Goal: Navigation & Orientation: Find specific page/section

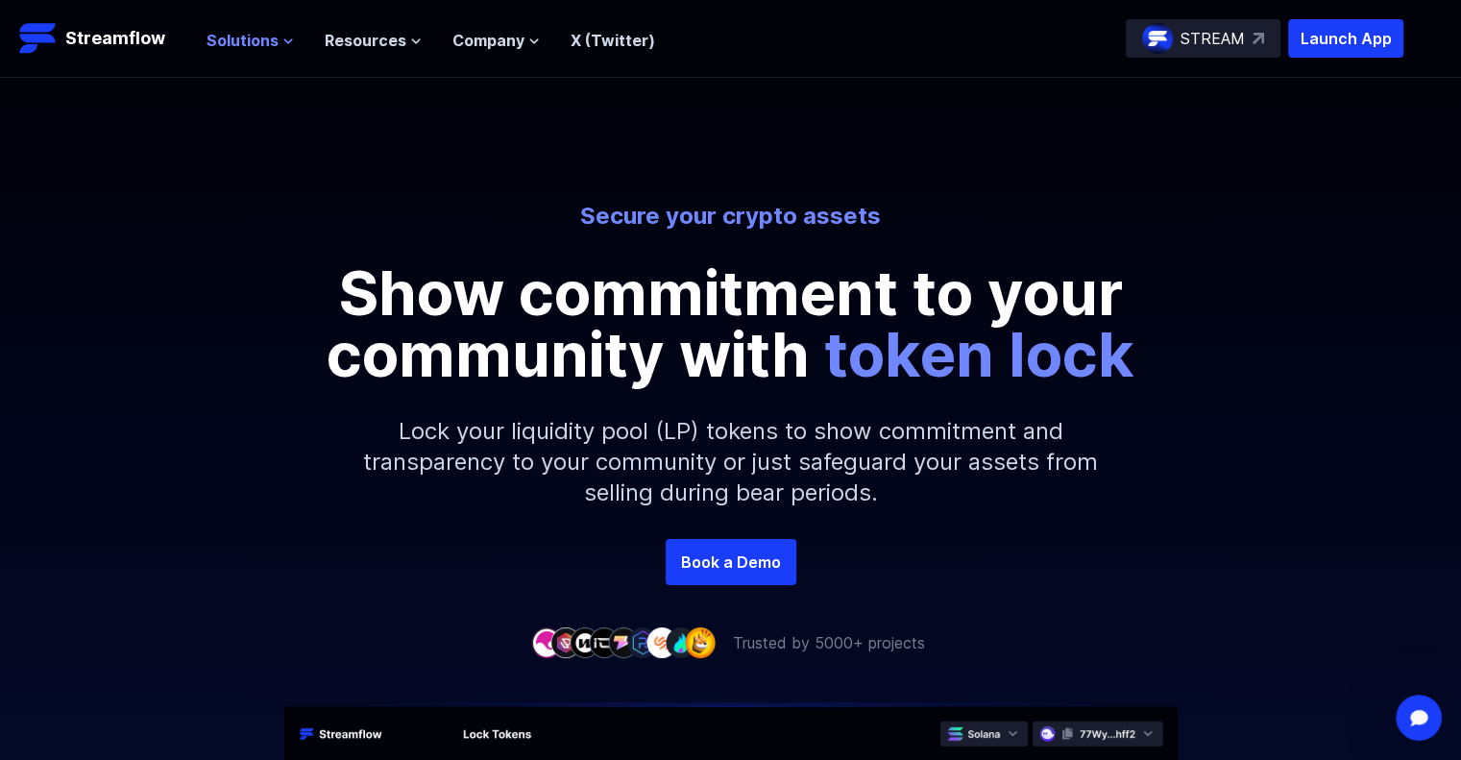
click at [268, 42] on span "Solutions" at bounding box center [243, 40] width 72 height 23
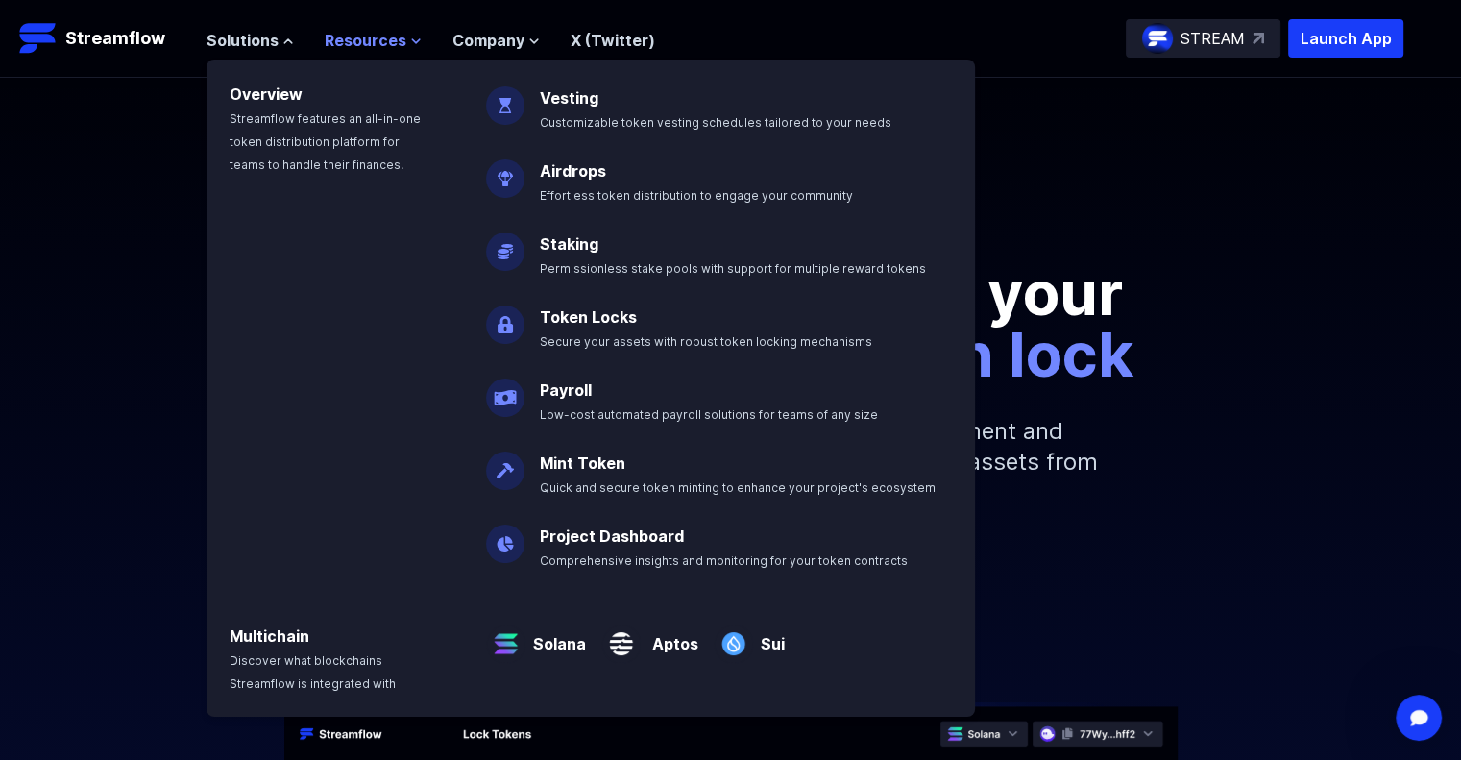
click at [402, 36] on button "Resources" at bounding box center [373, 40] width 97 height 23
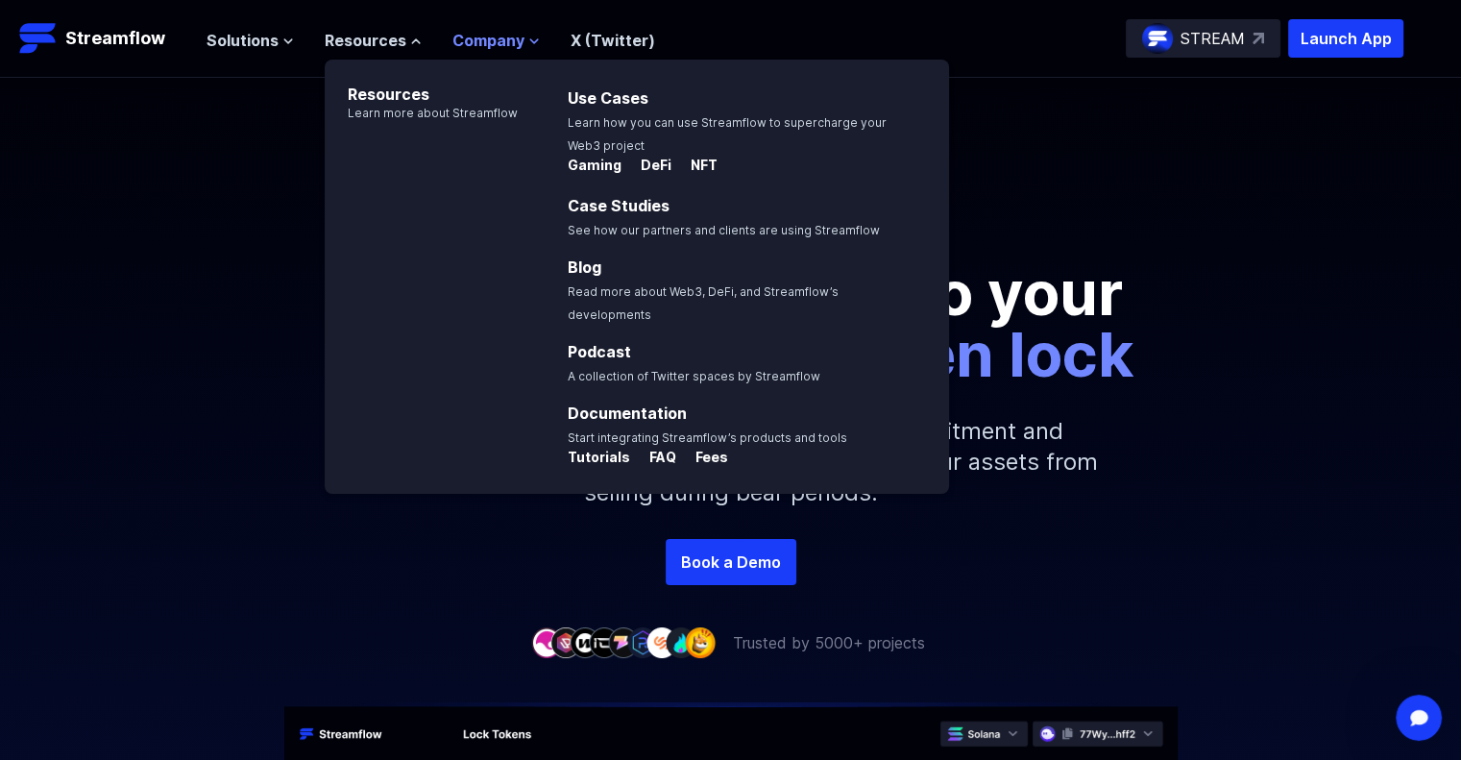
click at [467, 34] on span "Company" at bounding box center [488, 40] width 72 height 23
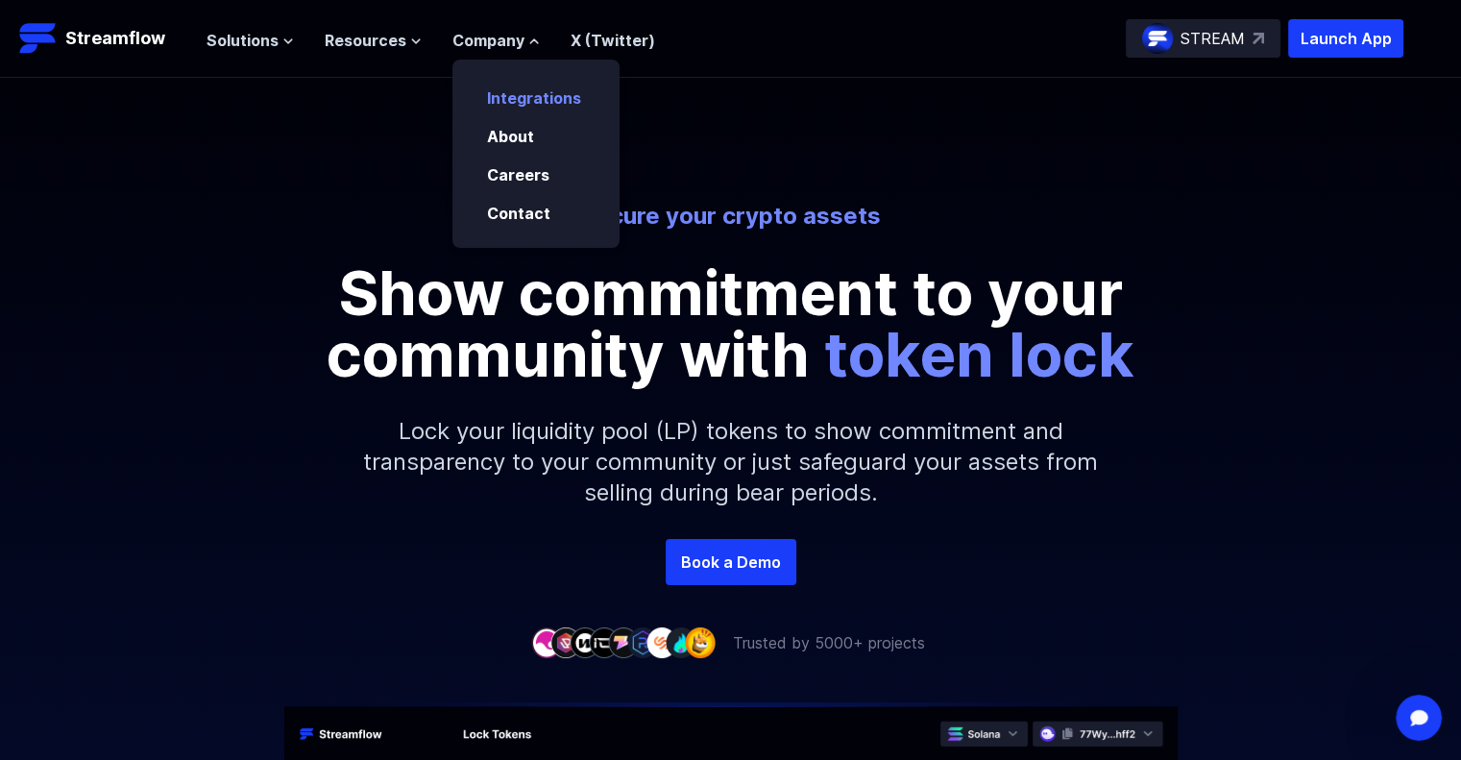
click at [487, 90] on link "Integrations" at bounding box center [534, 97] width 94 height 19
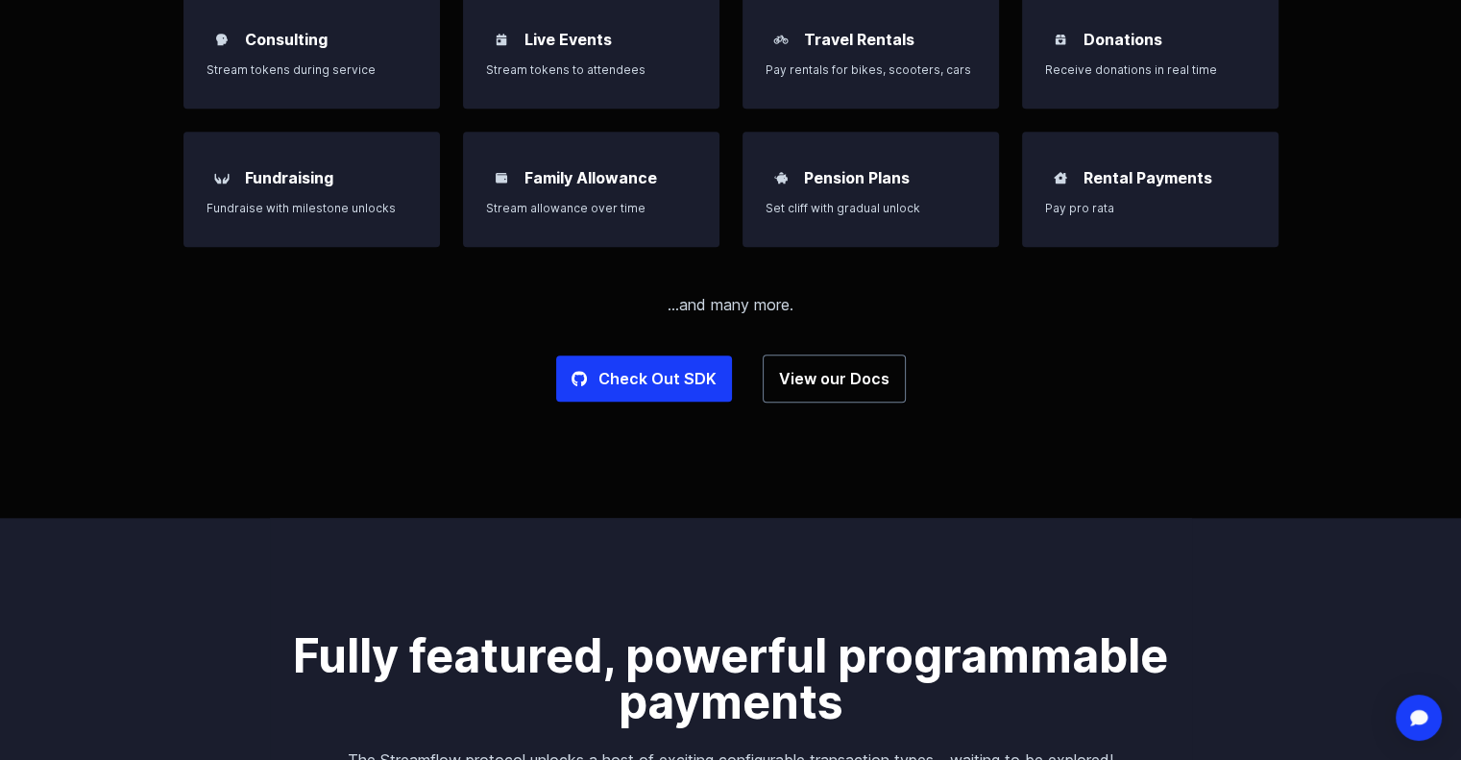
scroll to position [2017, 0]
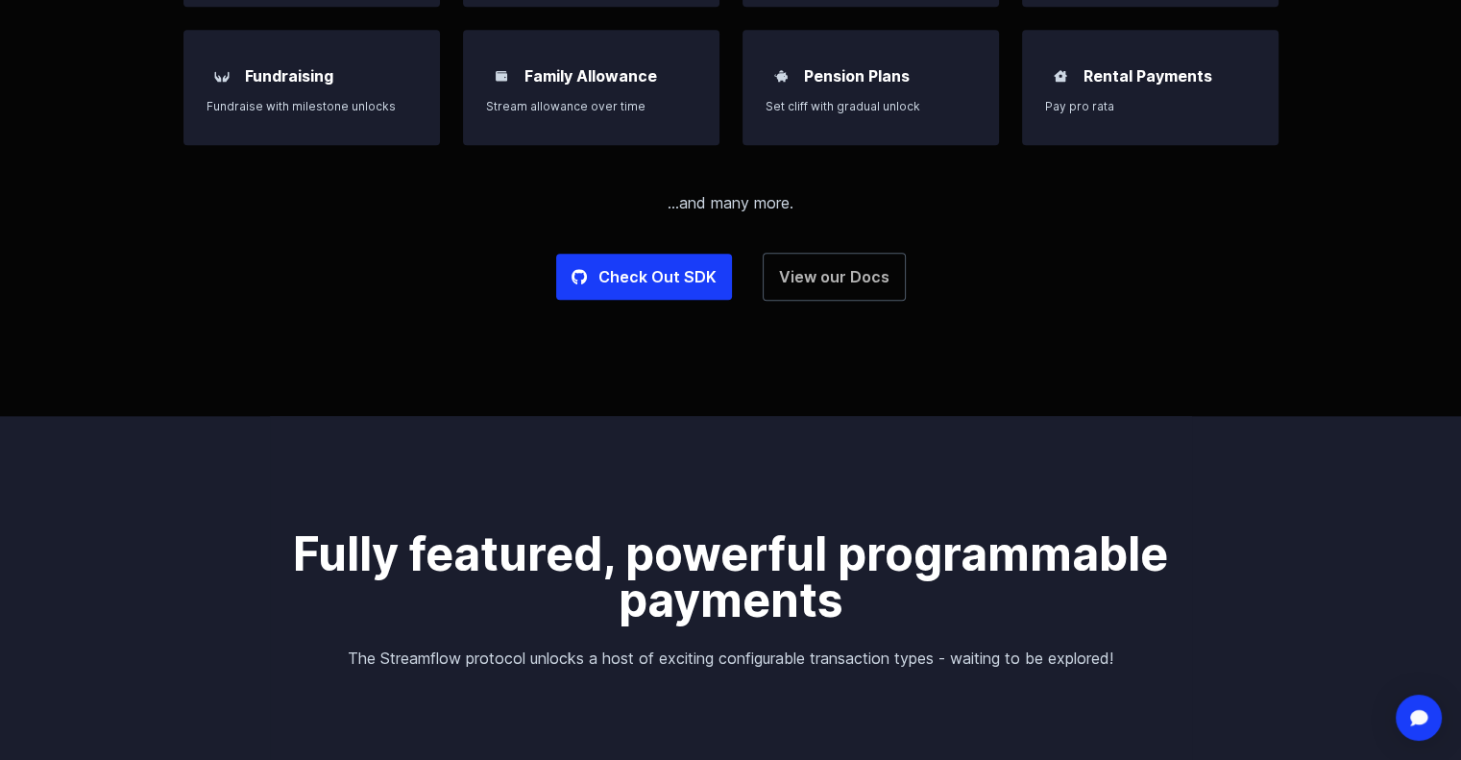
click at [853, 294] on link "View our Docs" at bounding box center [834, 277] width 143 height 48
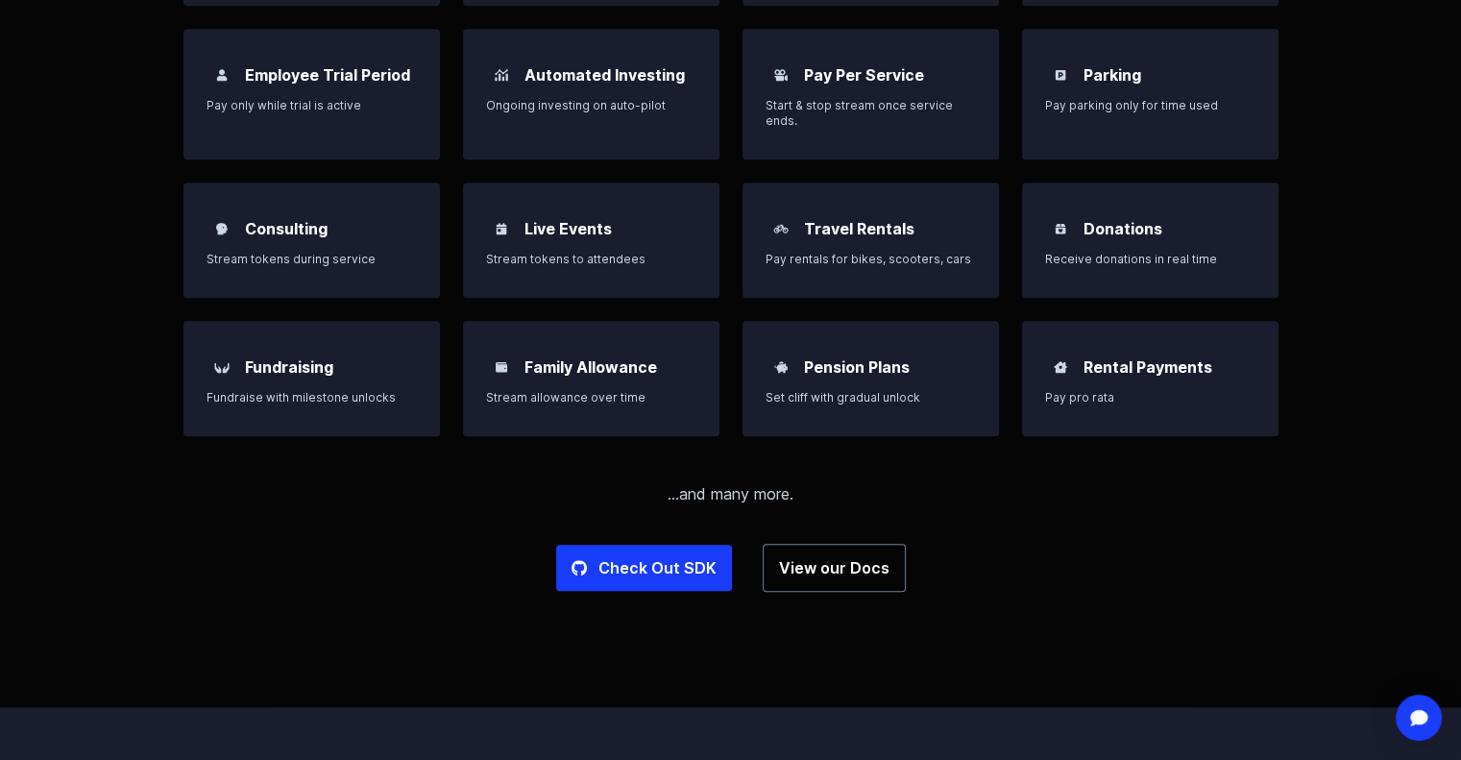
scroll to position [1537, 0]
